Goal: Information Seeking & Learning: Learn about a topic

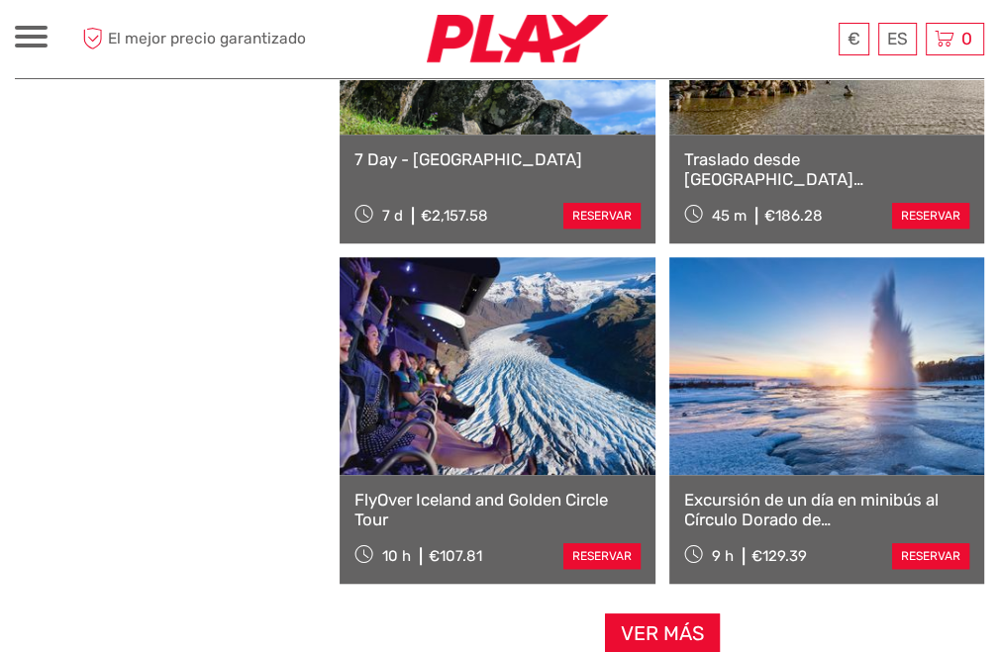
scroll to position [5939, 0]
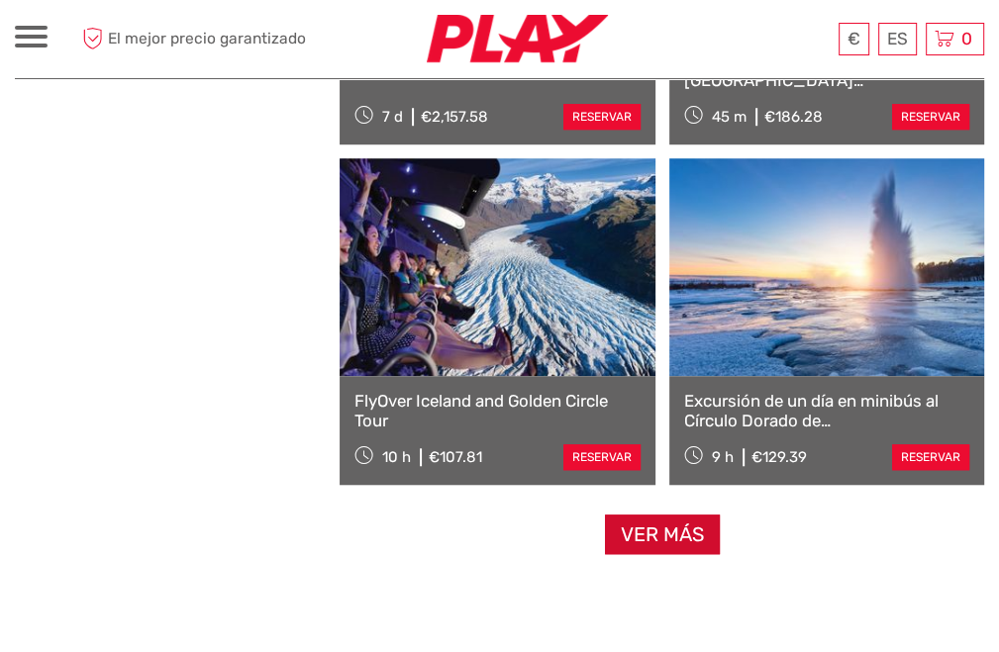
click at [654, 543] on link "Ver más" at bounding box center [662, 535] width 115 height 41
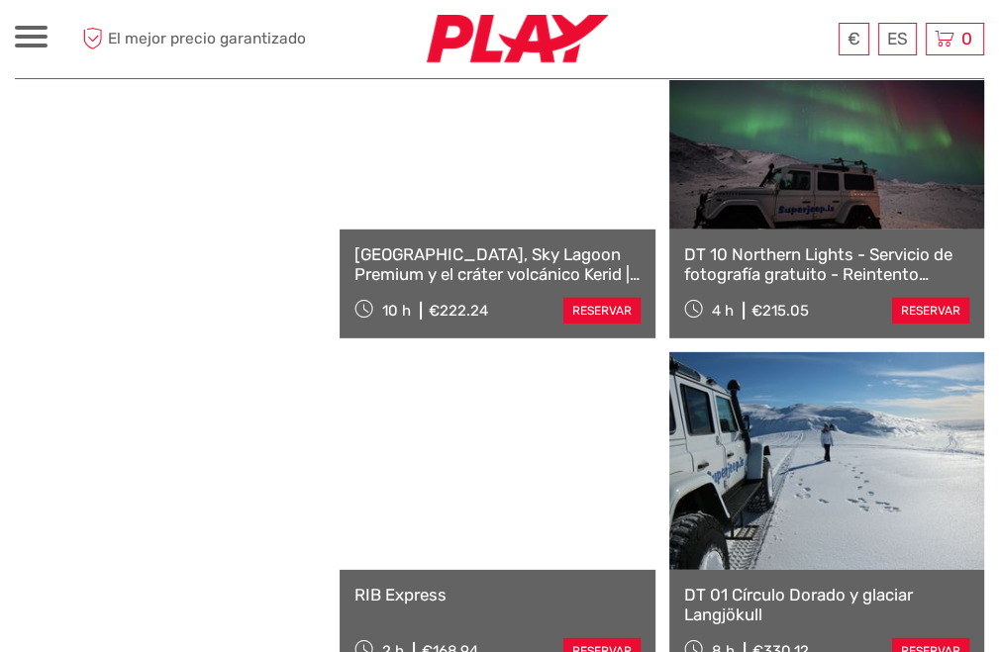
scroll to position [8909, 0]
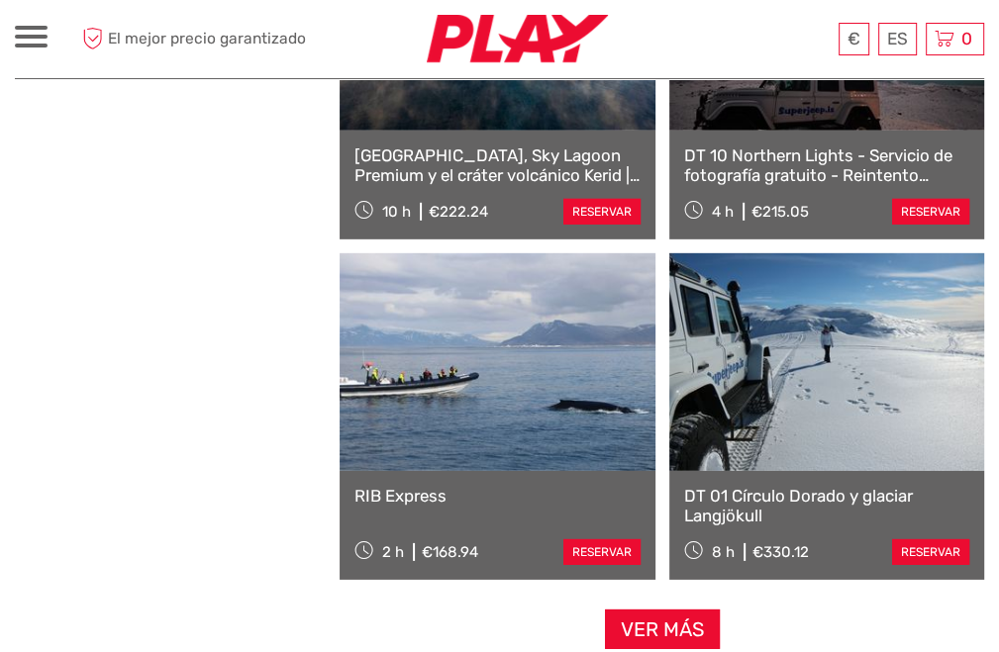
click at [544, 392] on link at bounding box center [497, 362] width 315 height 218
click at [639, 617] on link "Ver más" at bounding box center [662, 630] width 115 height 41
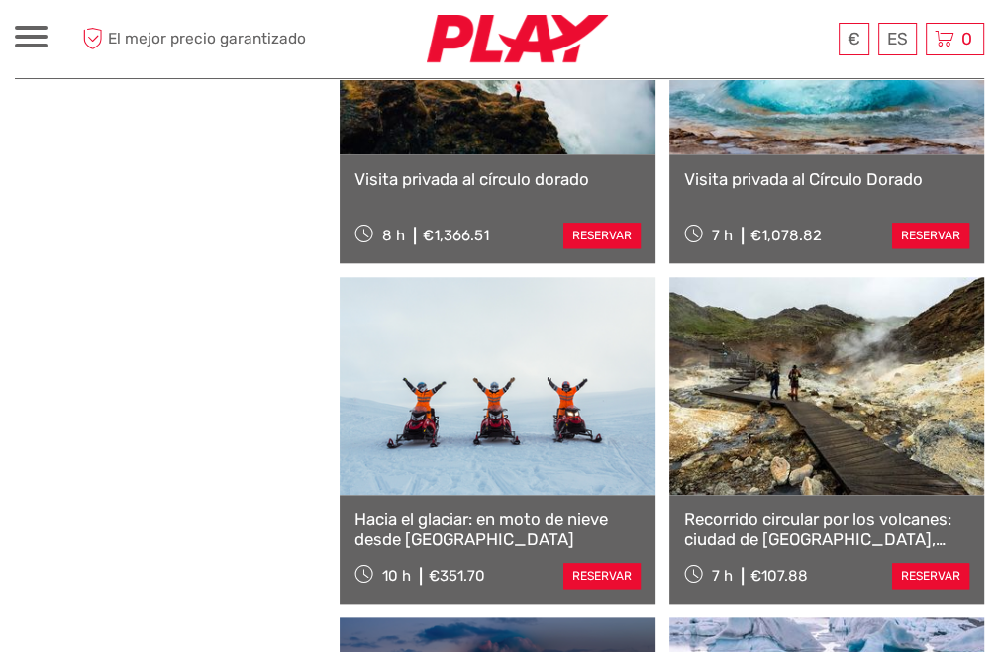
scroll to position [11284, 0]
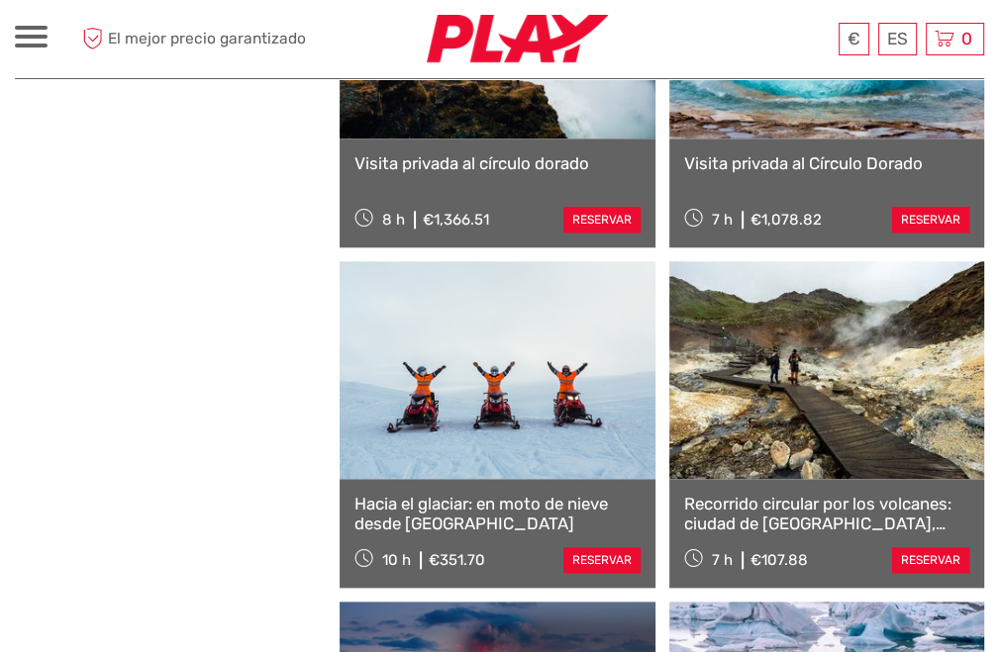
click at [832, 501] on link "Recorrido circular por los volcanes: ciudad de [GEOGRAPHIC_DATA], [PERSON_NAME]…" at bounding box center [826, 514] width 285 height 41
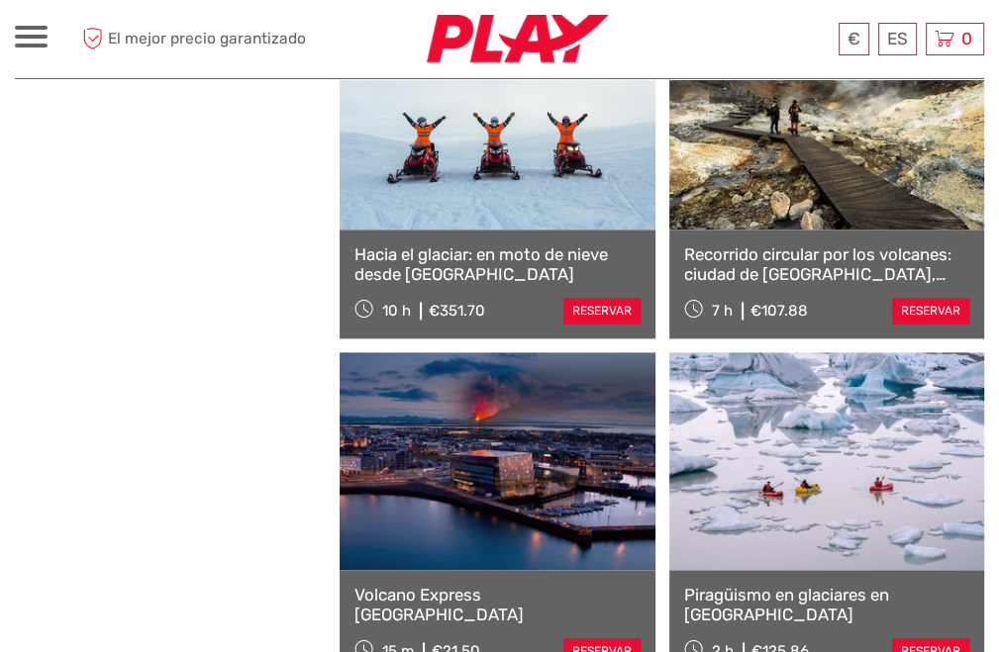
scroll to position [11680, 0]
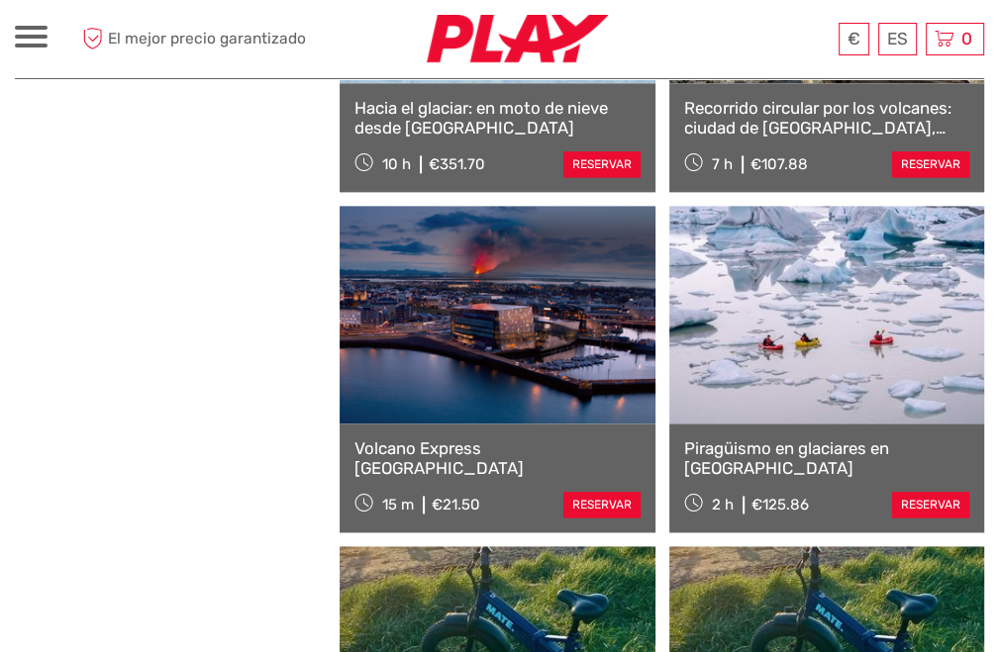
click at [749, 450] on link "Piragüismo en glaciares en [GEOGRAPHIC_DATA]" at bounding box center [826, 458] width 285 height 41
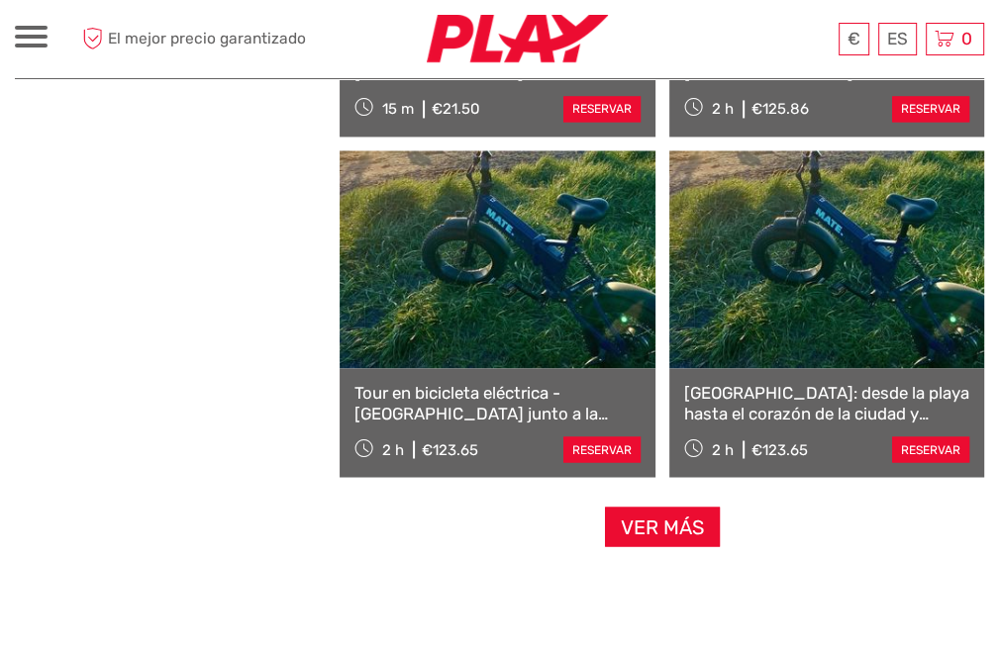
scroll to position [12274, 0]
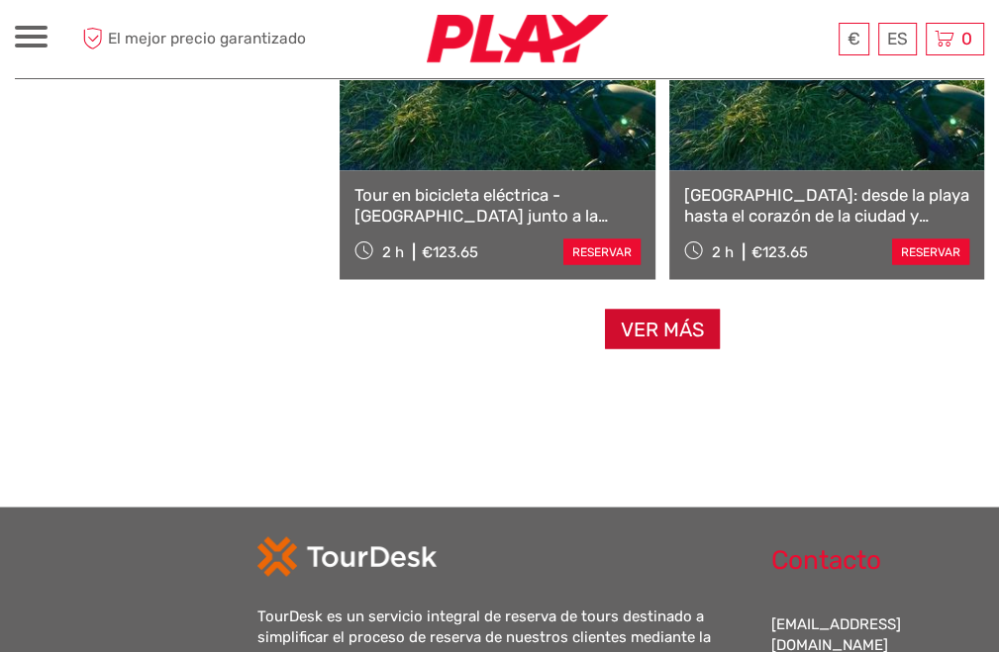
click at [684, 329] on link "Ver más" at bounding box center [662, 329] width 115 height 41
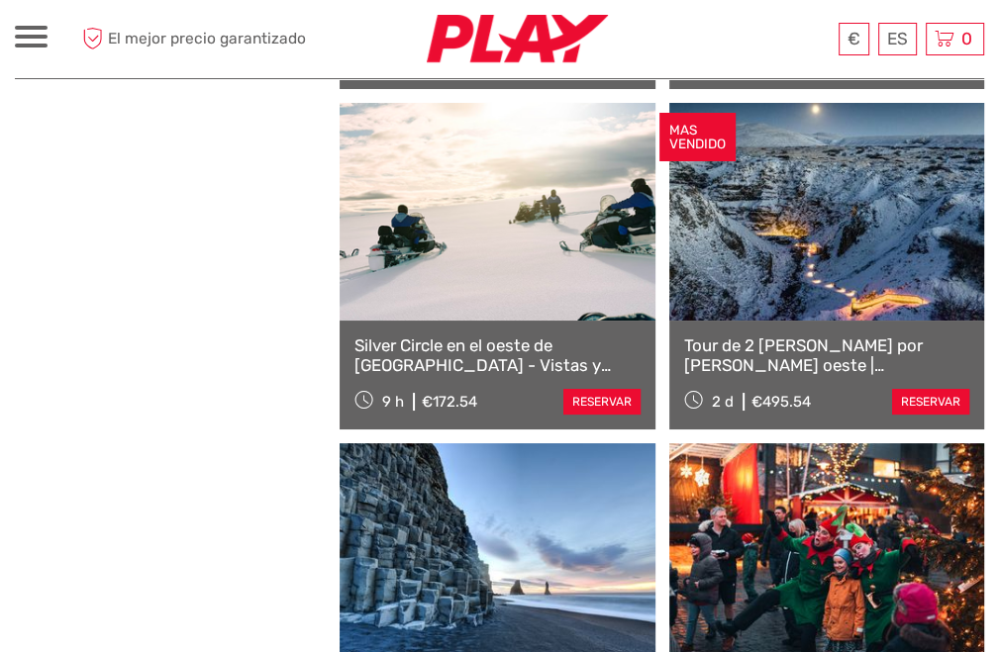
scroll to position [15046, 0]
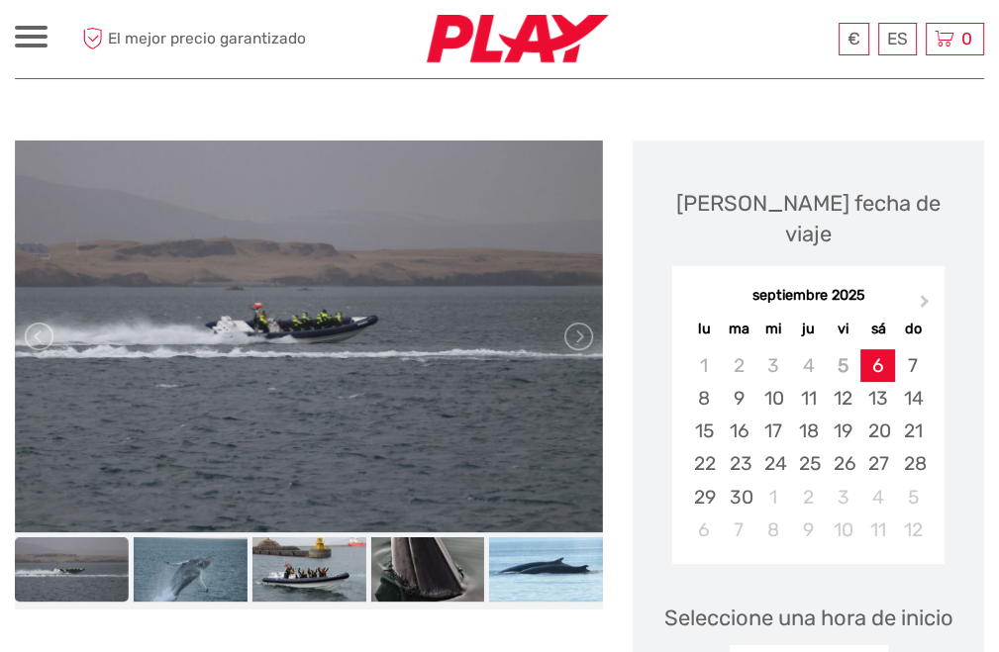
scroll to position [198, 0]
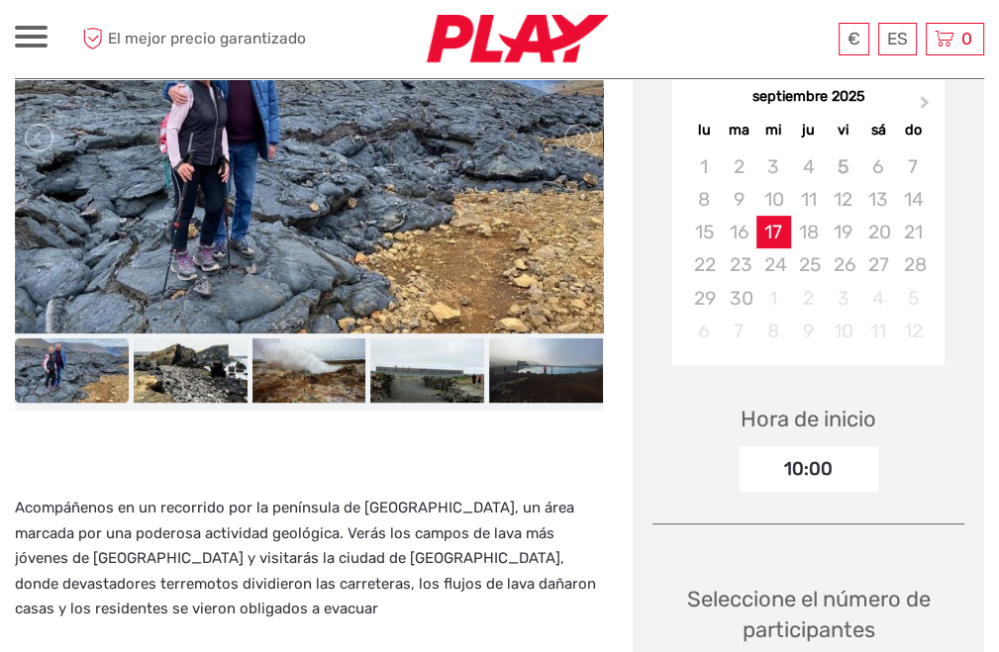
scroll to position [297, 0]
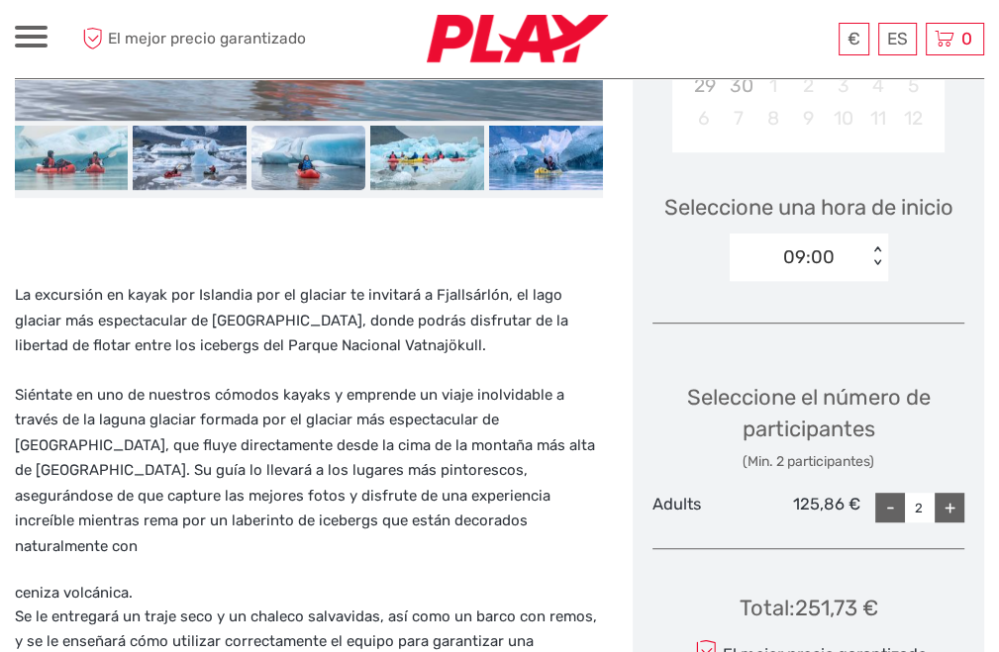
scroll to position [594, 0]
